Goal: Task Accomplishment & Management: Use online tool/utility

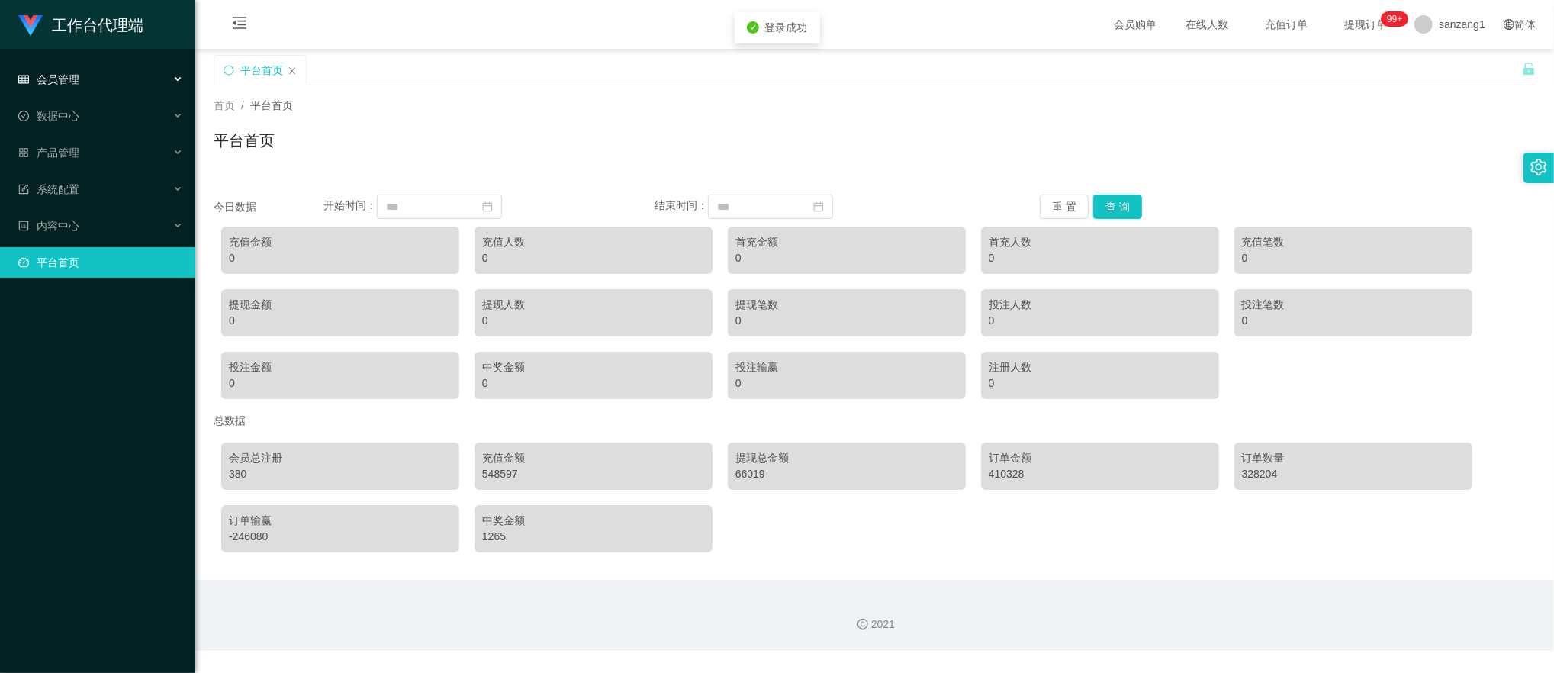
click at [61, 82] on span "会员管理" at bounding box center [48, 79] width 61 height 12
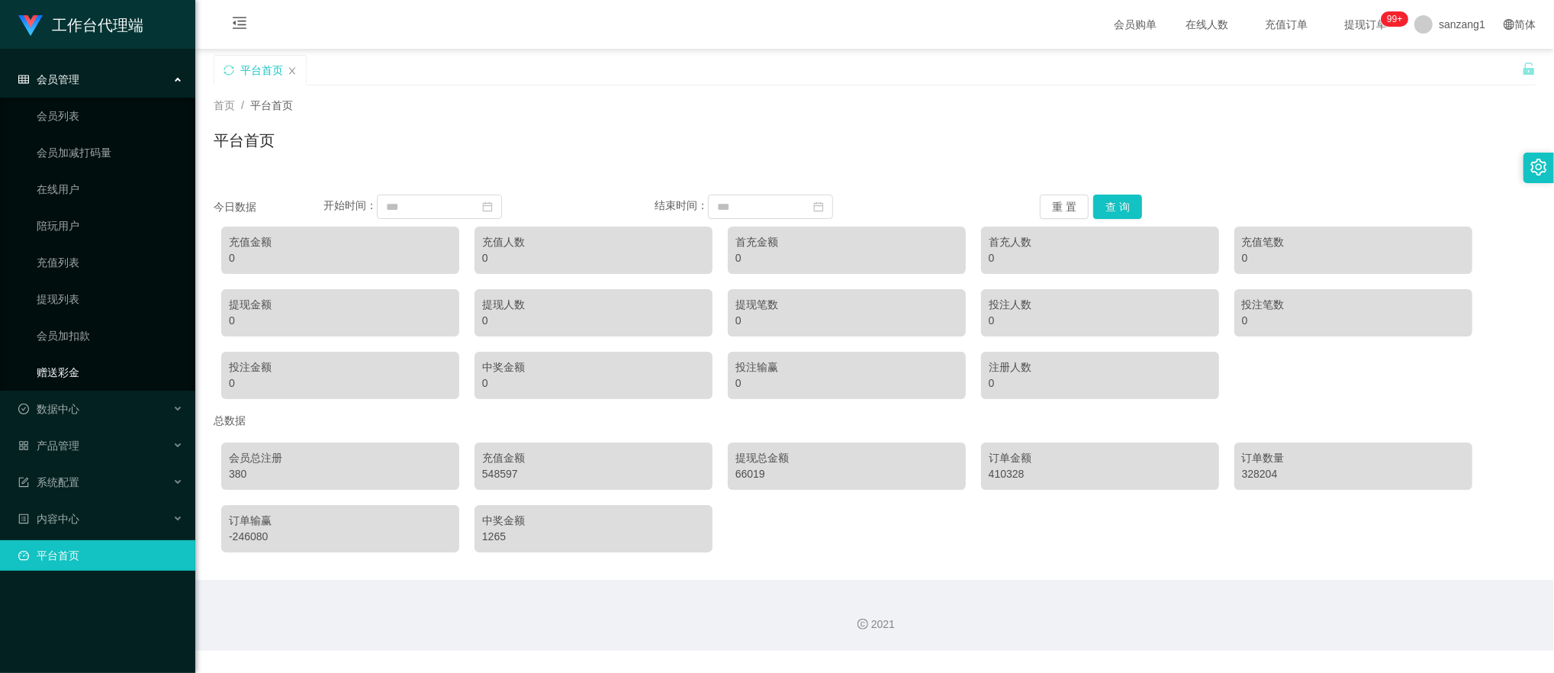
click at [56, 369] on link "赠送彩金" at bounding box center [110, 372] width 146 height 31
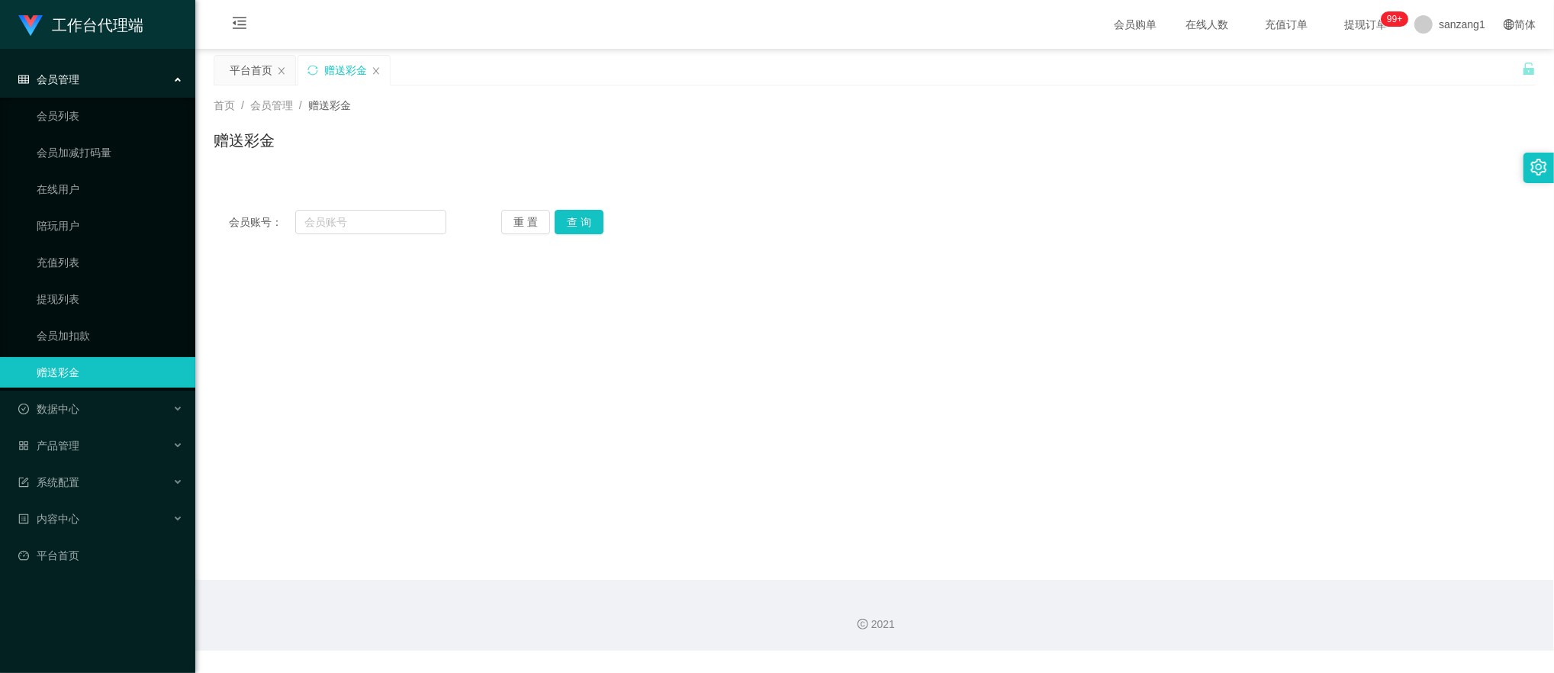
click at [81, 83] on div "会员管理" at bounding box center [97, 79] width 195 height 31
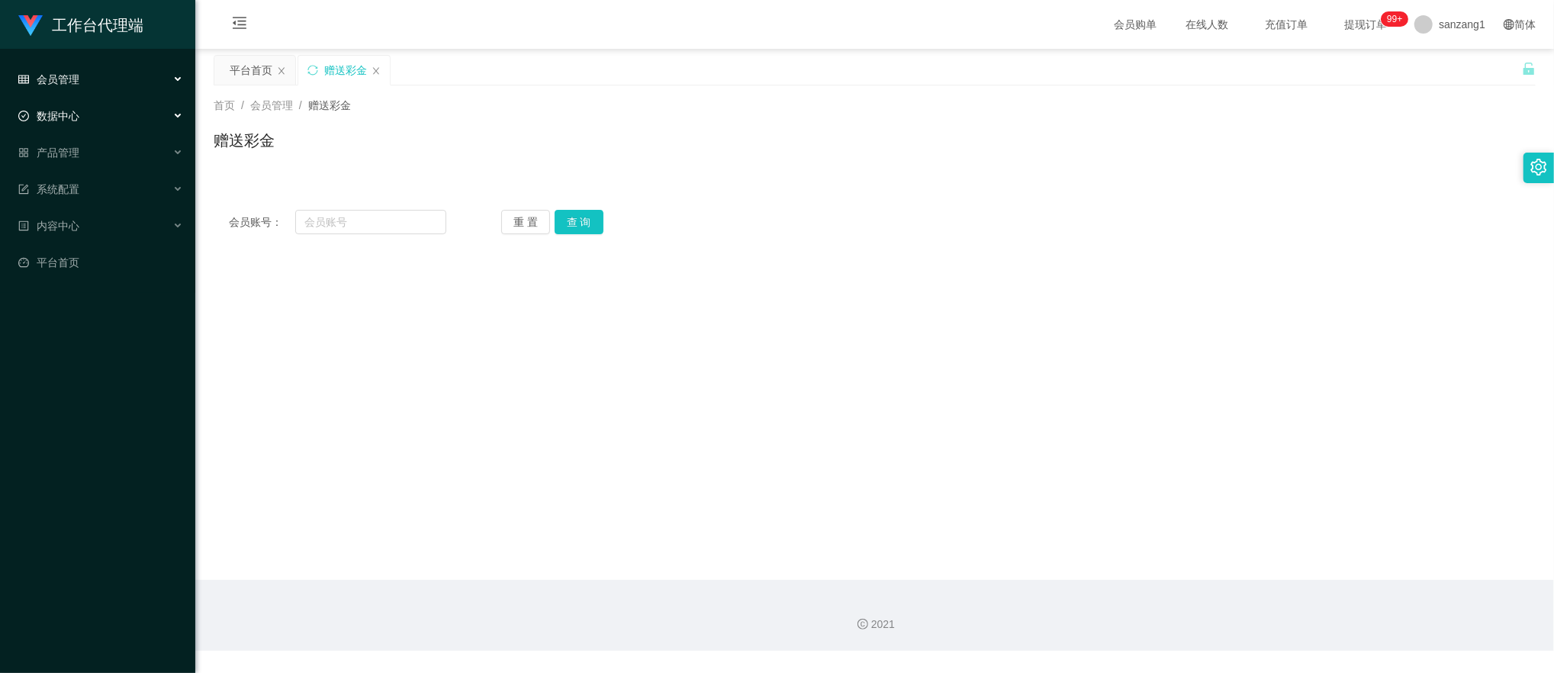
click at [75, 111] on span "数据中心" at bounding box center [48, 116] width 61 height 12
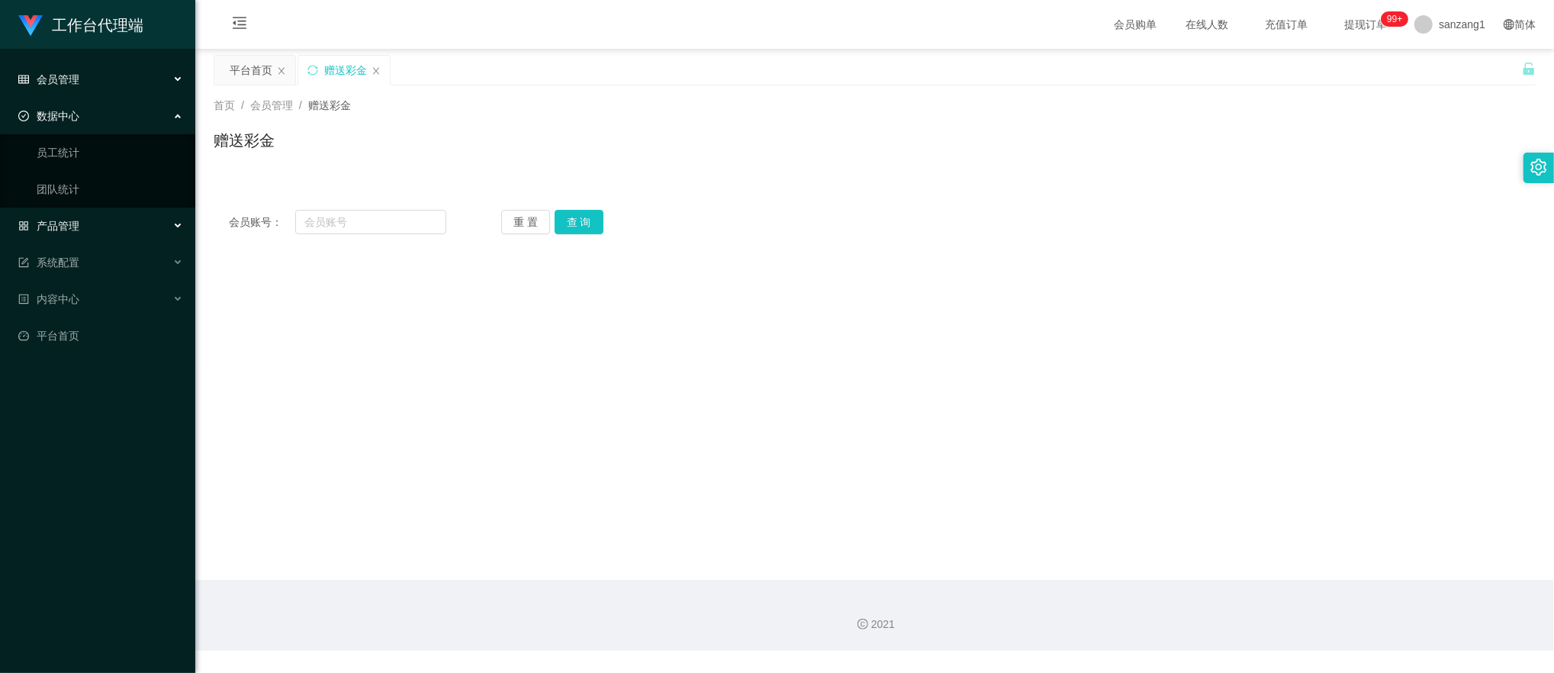
click at [64, 220] on span "产品管理" at bounding box center [48, 226] width 61 height 12
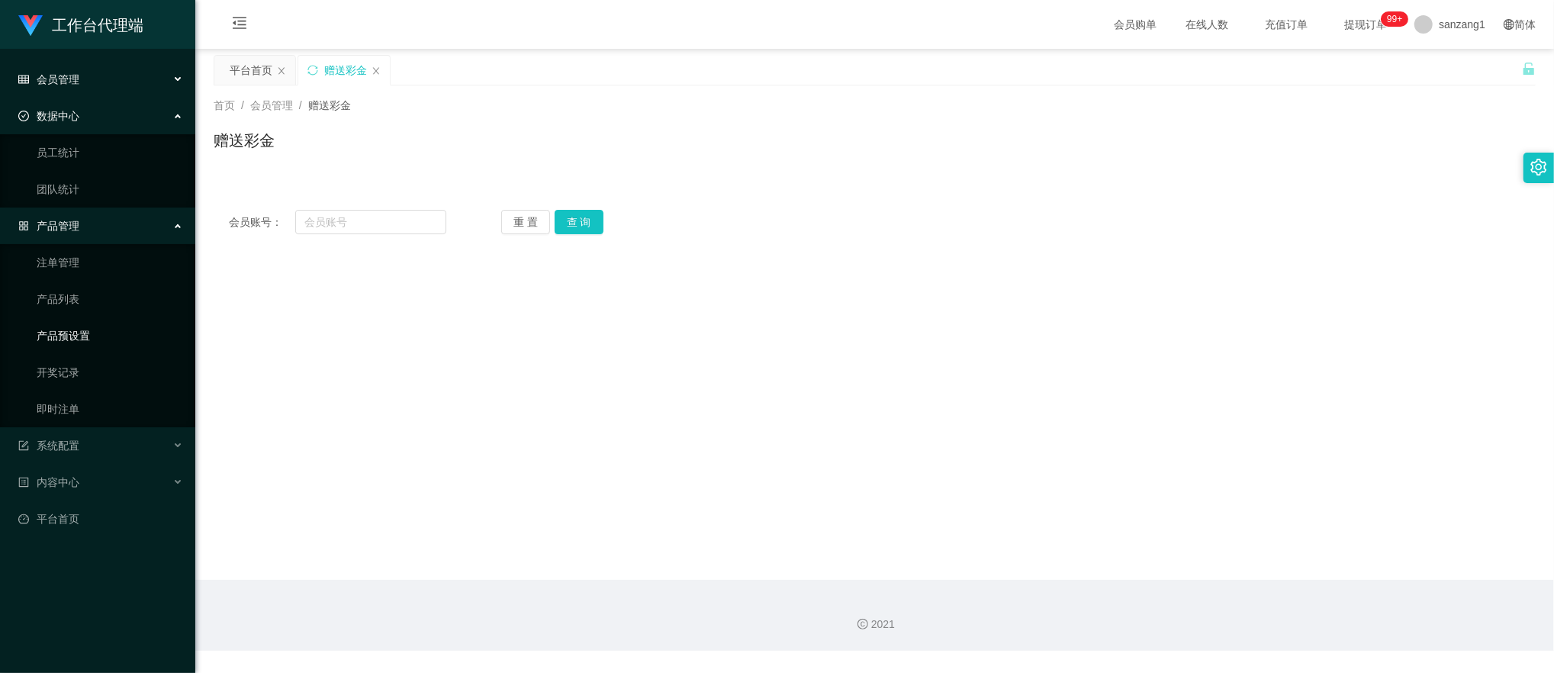
click at [82, 336] on link "产品预设置" at bounding box center [110, 335] width 146 height 31
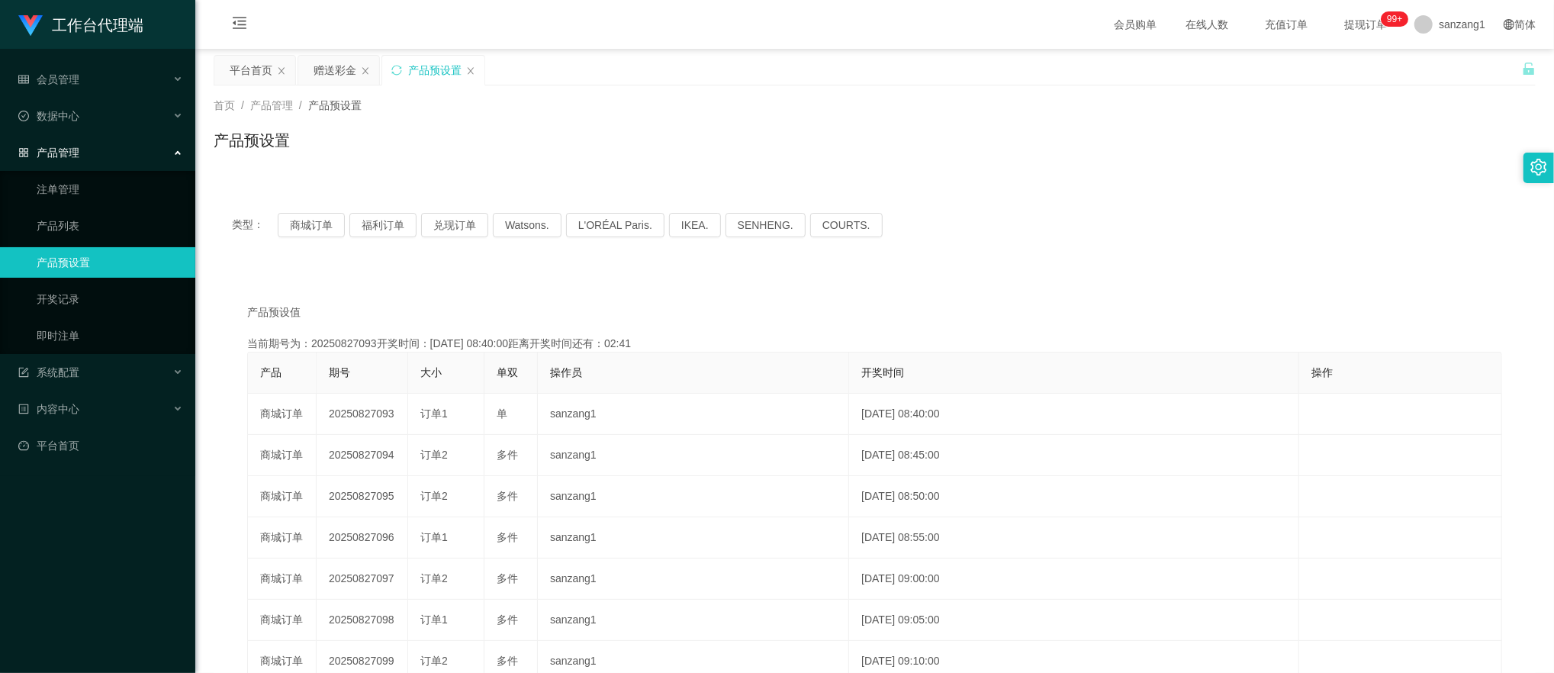
click at [81, 147] on div "产品管理" at bounding box center [97, 152] width 195 height 31
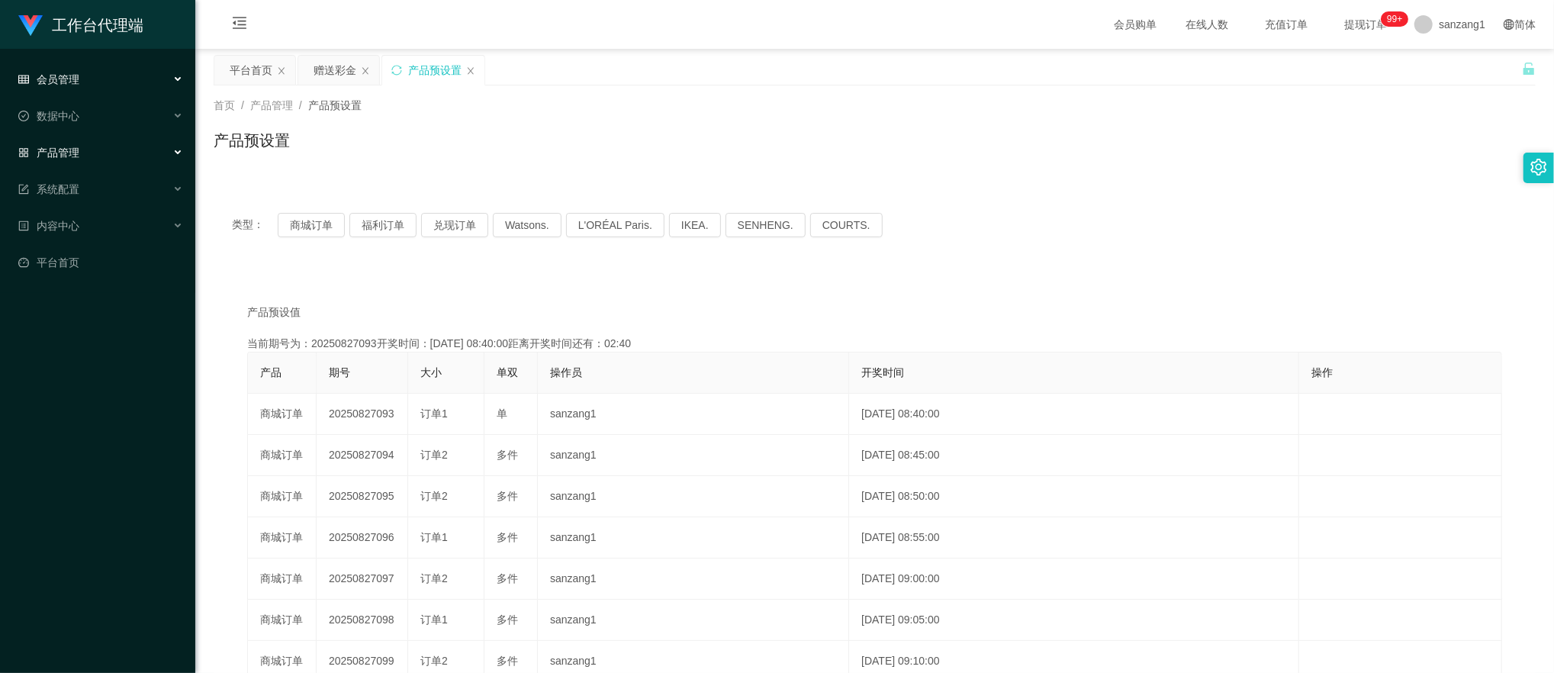
click at [72, 84] on span "会员管理" at bounding box center [48, 79] width 61 height 12
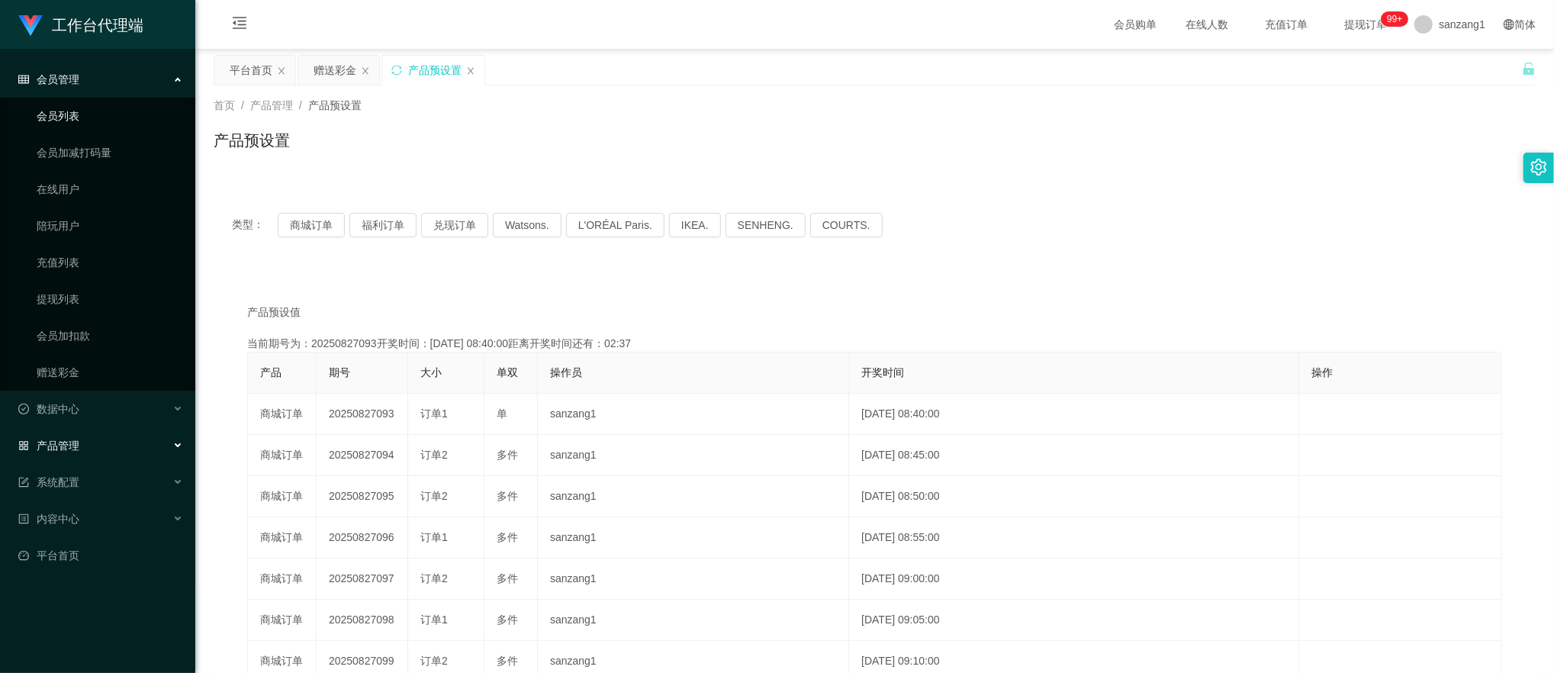
click at [80, 114] on link "会员列表" at bounding box center [110, 116] width 146 height 31
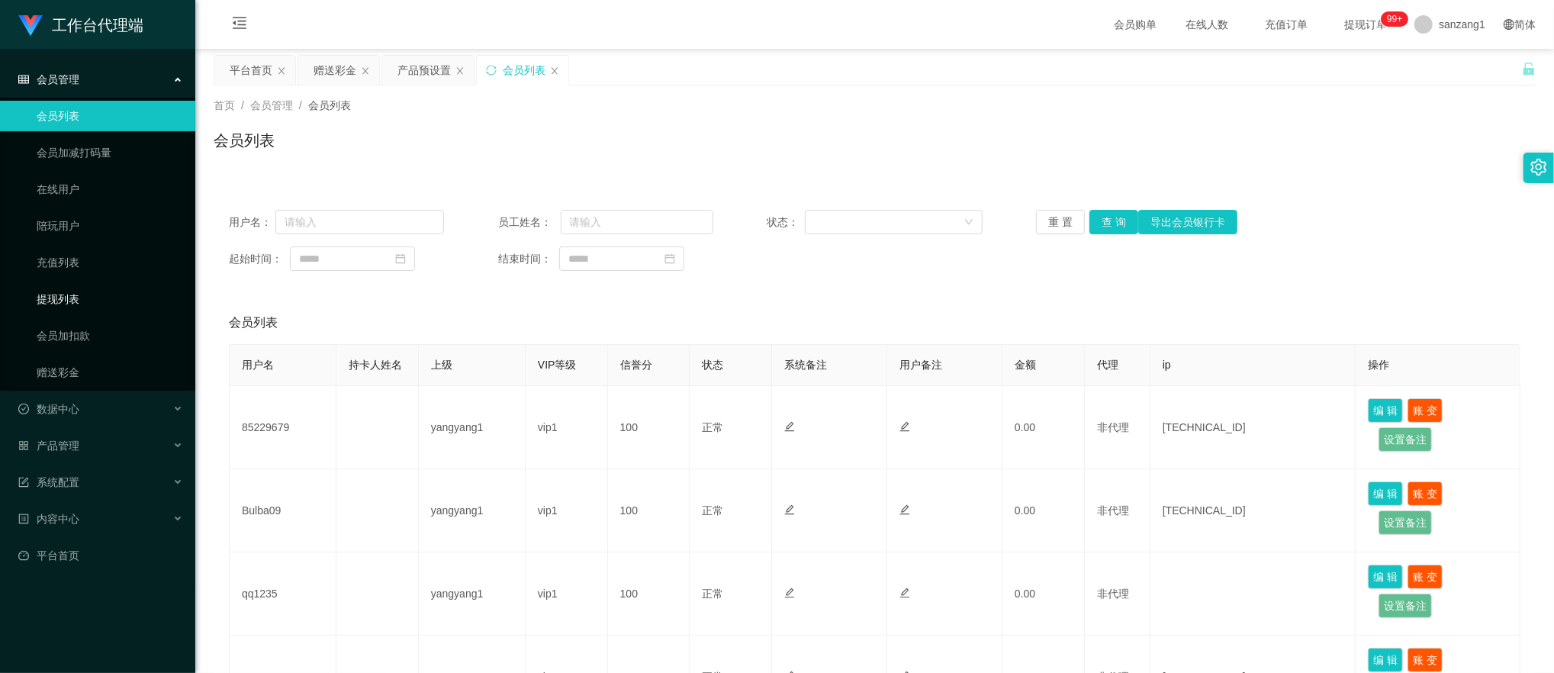
click at [71, 294] on link "提现列表" at bounding box center [110, 299] width 146 height 31
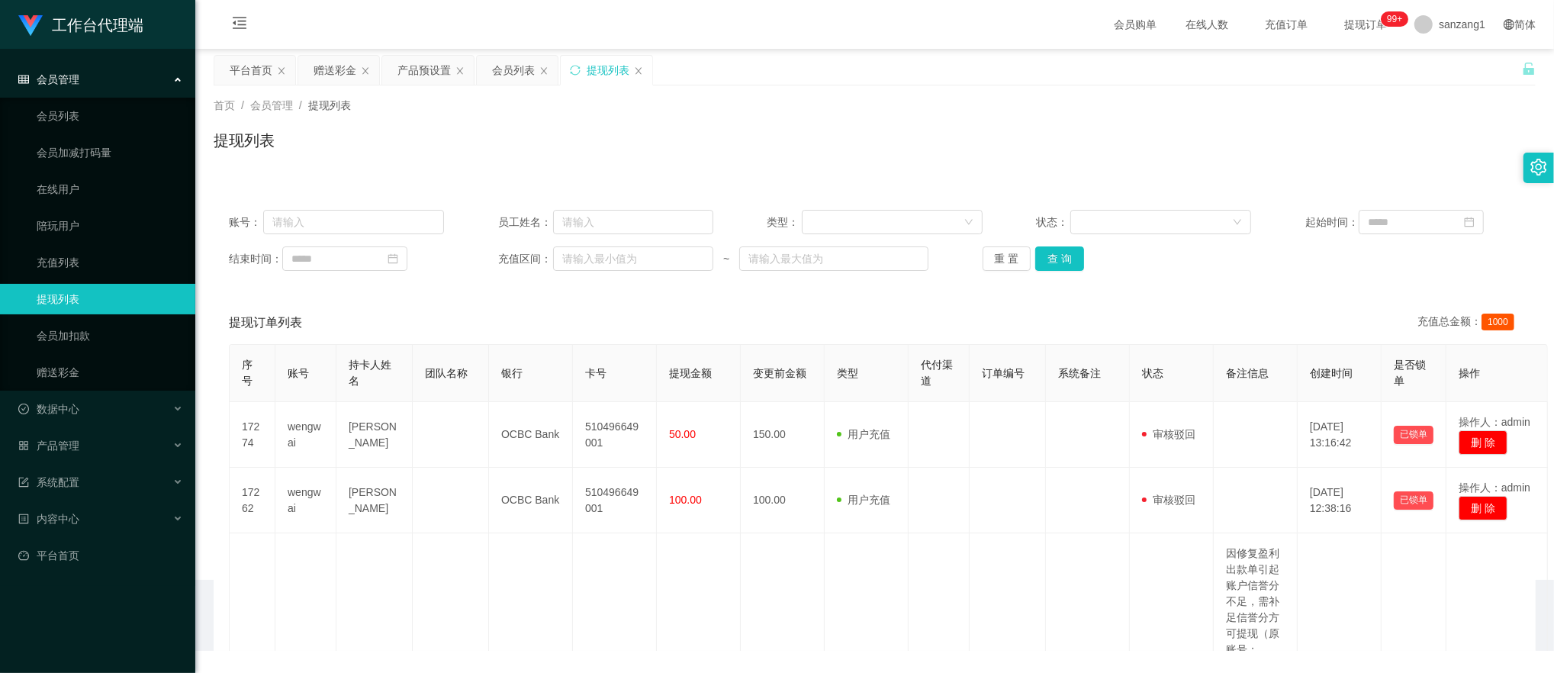
click at [72, 85] on span "会员管理" at bounding box center [48, 79] width 61 height 12
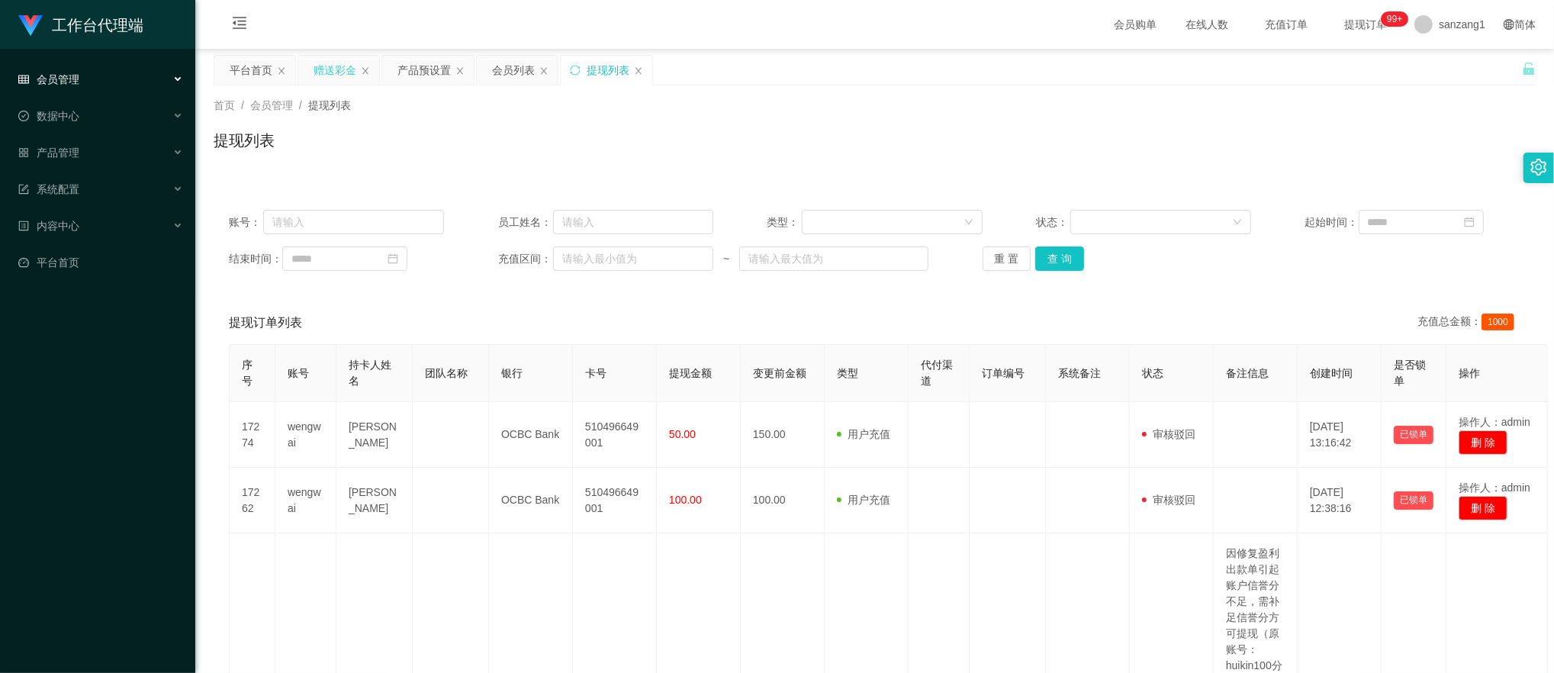
click at [328, 74] on div "赠送彩金" at bounding box center [335, 70] width 43 height 29
